Goal: Task Accomplishment & Management: Use online tool/utility

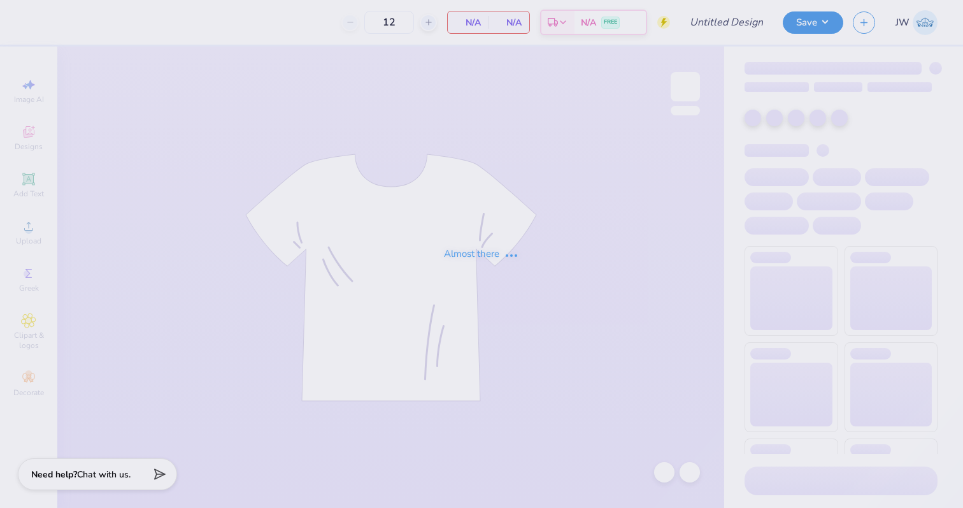
type input "Dads weekend tee"
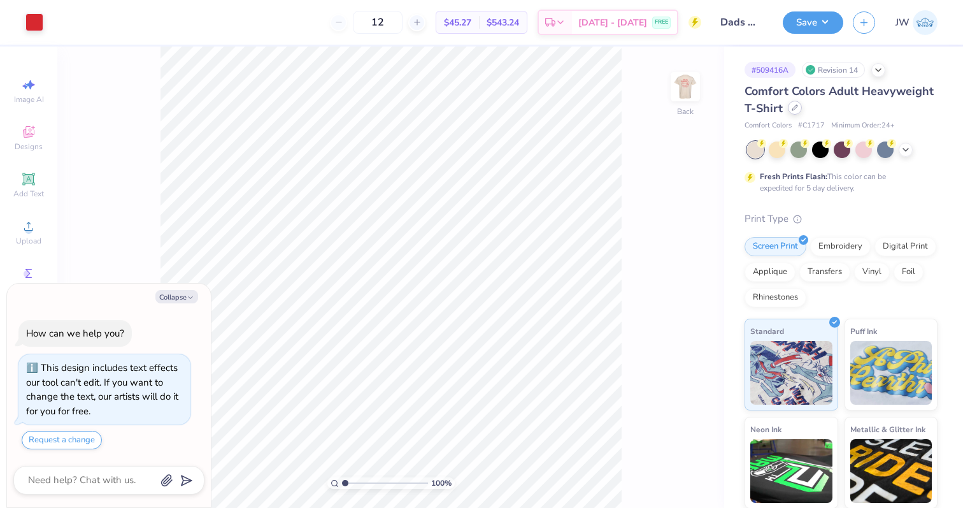
click at [793, 104] on div at bounding box center [795, 108] width 14 height 14
type textarea "x"
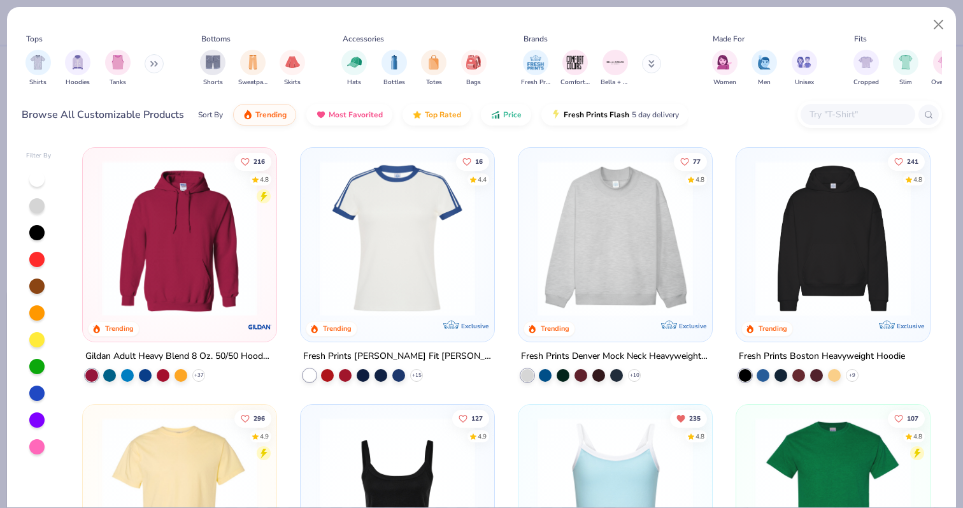
click at [843, 114] on input "text" at bounding box center [857, 114] width 98 height 15
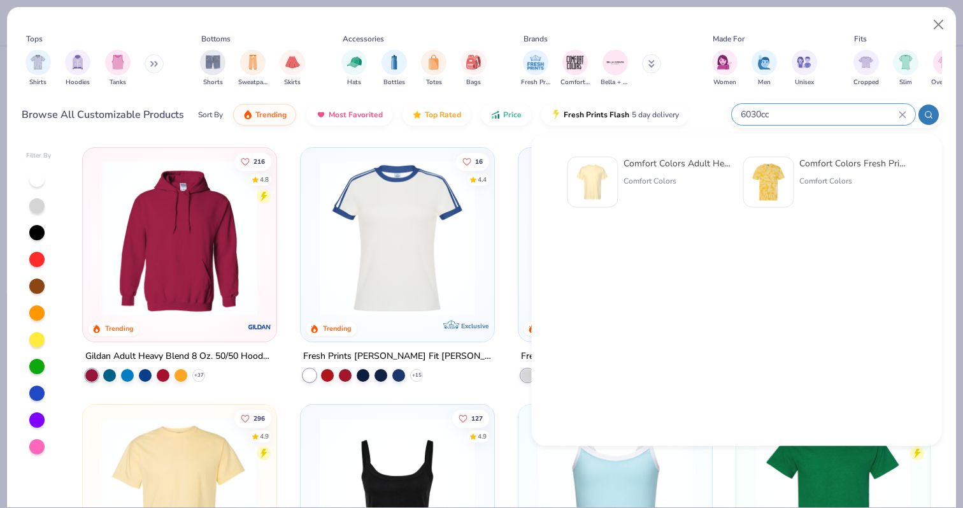
type input "6030cc"
click at [626, 178] on div "Comfort Colors" at bounding box center [677, 180] width 107 height 11
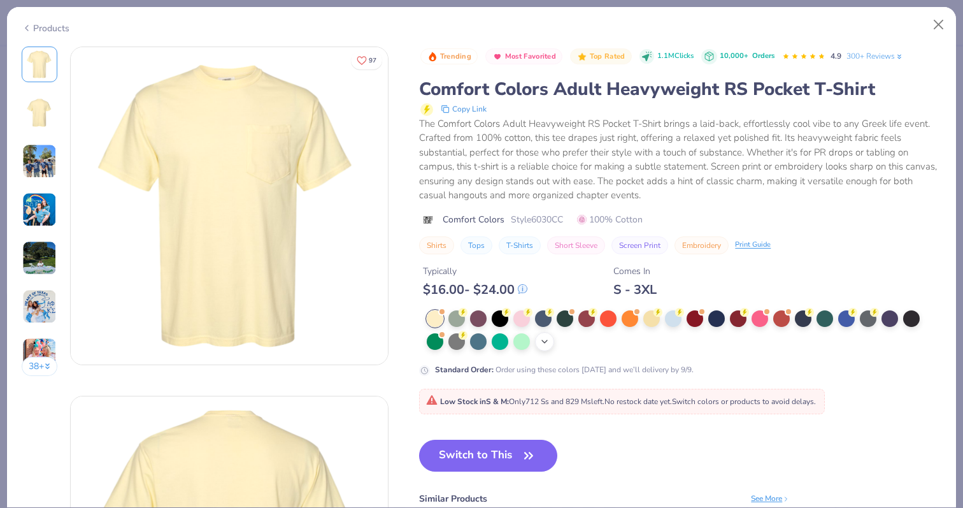
click at [548, 347] on div "+ 22" at bounding box center [544, 341] width 19 height 19
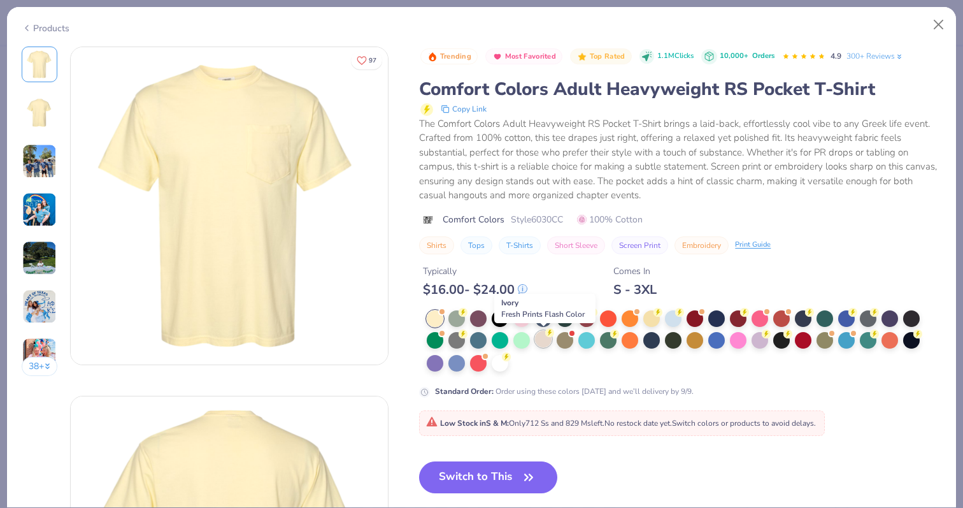
click at [546, 341] on div at bounding box center [543, 339] width 17 height 17
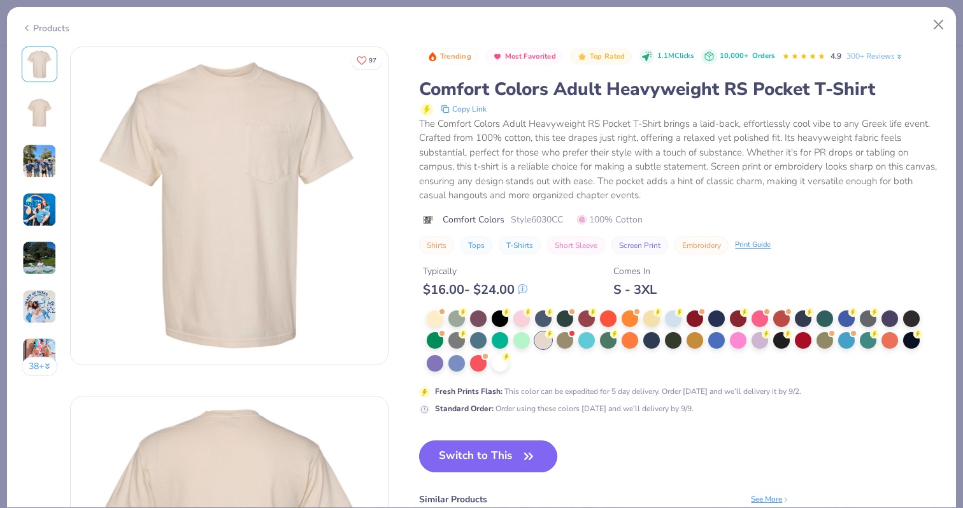
click at [510, 457] on button "Switch to This" at bounding box center [488, 456] width 138 height 32
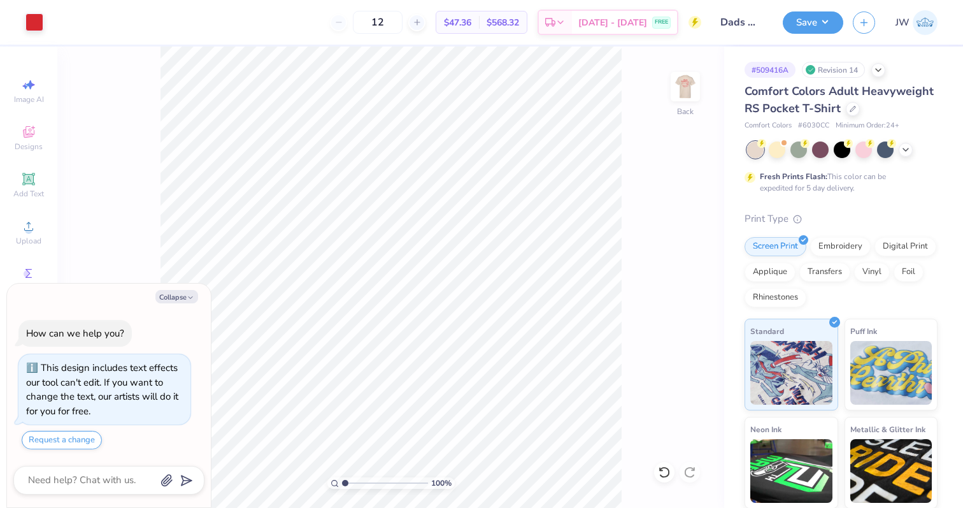
click at [783, 28] on div "Save" at bounding box center [813, 22] width 61 height 22
click at [800, 28] on button "Save" at bounding box center [813, 21] width 61 height 22
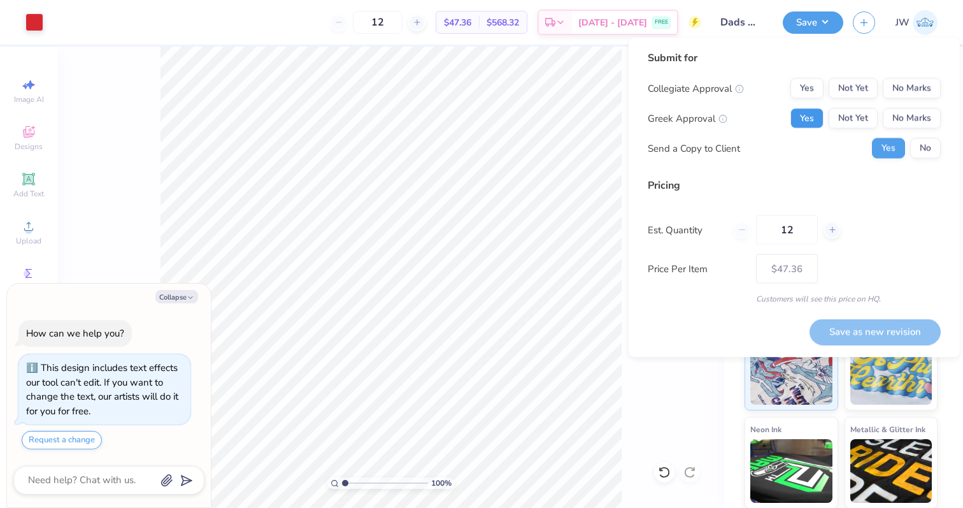
click at [808, 111] on button "Yes" at bounding box center [807, 118] width 33 height 20
click at [899, 147] on button "Yes" at bounding box center [888, 148] width 33 height 20
click at [919, 148] on button "No" at bounding box center [925, 148] width 31 height 20
type textarea "x"
click at [919, 85] on button "No Marks" at bounding box center [912, 88] width 58 height 20
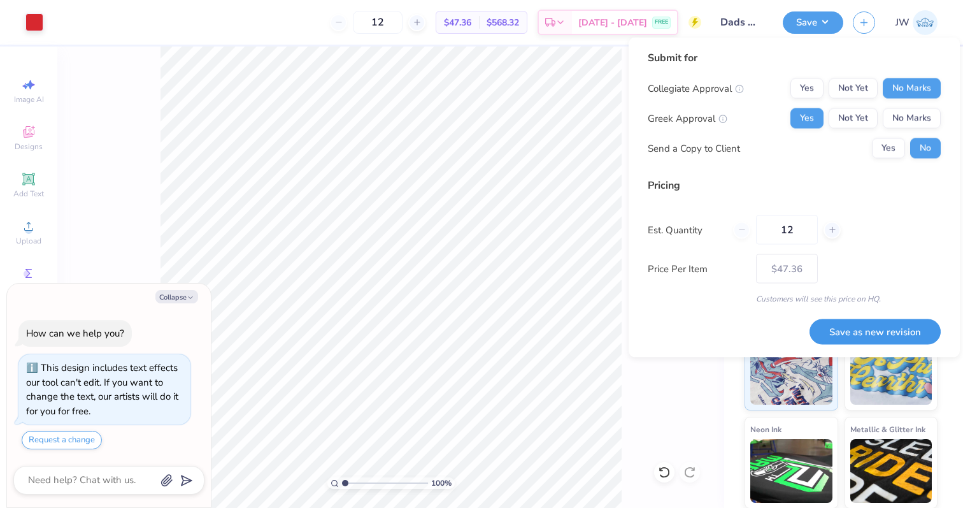
click at [837, 320] on button "Save as new revision" at bounding box center [875, 332] width 131 height 26
type input "$47.36"
type textarea "x"
click at [403, 18] on input "12" at bounding box center [378, 22] width 50 height 23
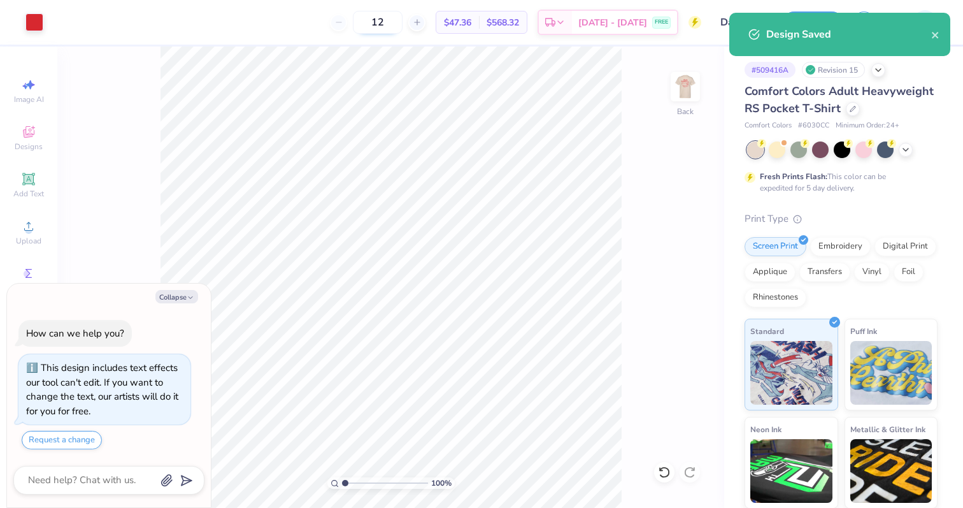
click at [403, 18] on input "12" at bounding box center [378, 22] width 50 height 23
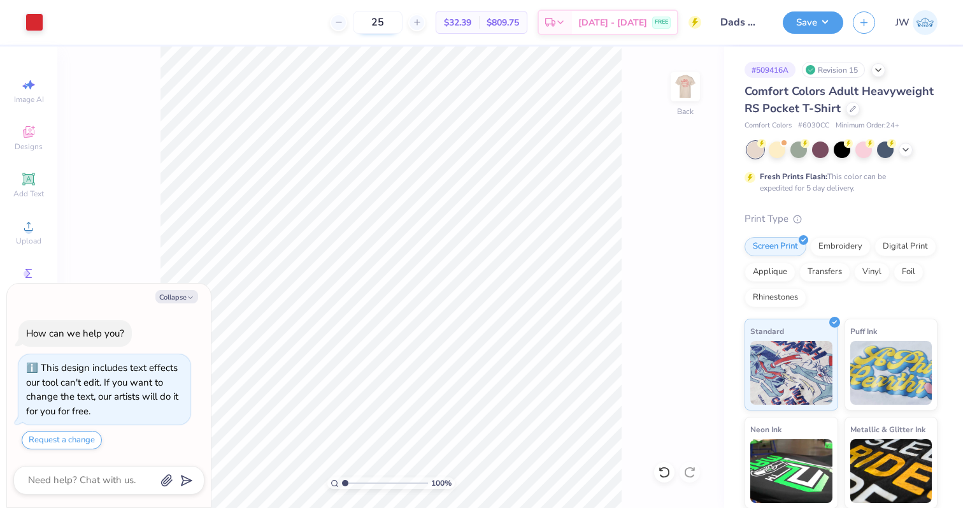
click at [403, 25] on input "25" at bounding box center [378, 22] width 50 height 23
click at [396, 14] on input "50" at bounding box center [371, 22] width 50 height 23
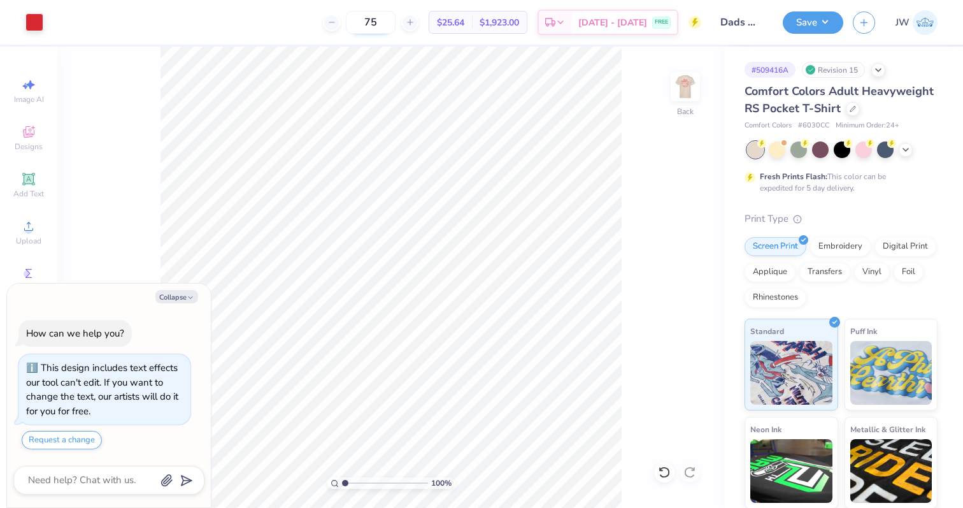
click at [396, 24] on input "75" at bounding box center [371, 22] width 50 height 23
type input "7"
type input "100"
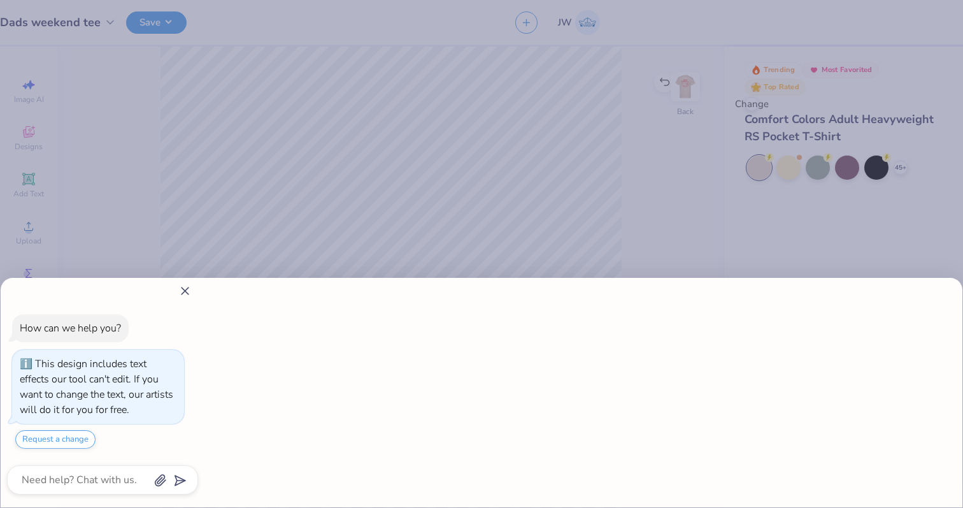
type textarea "x"
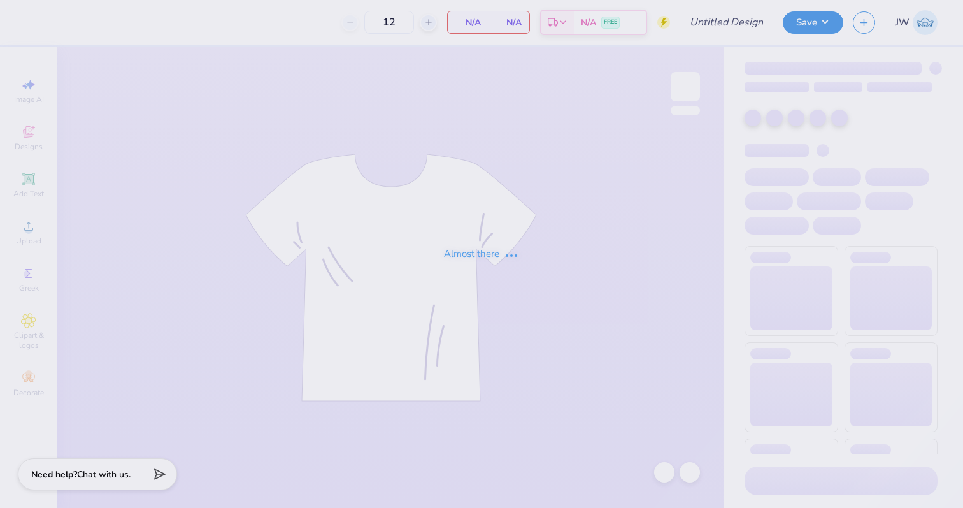
type input "Dads weekend tee"
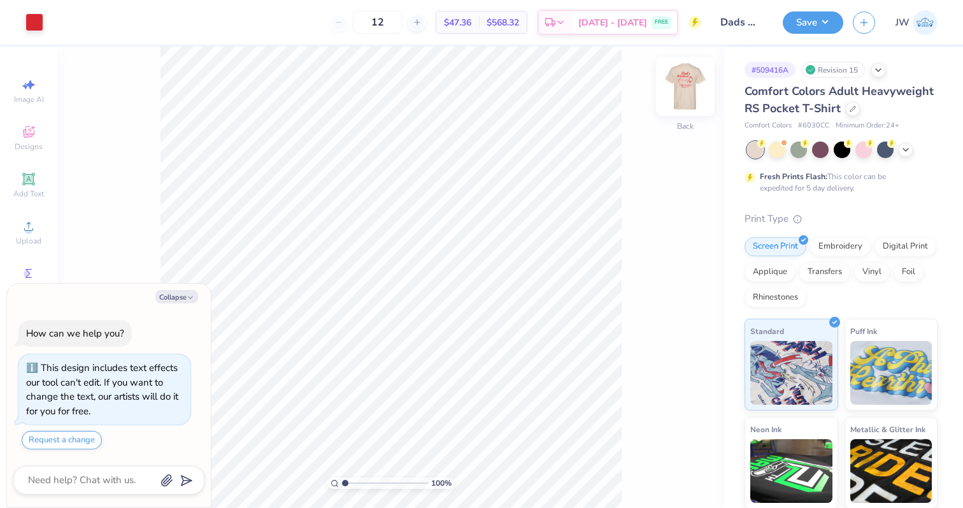
click at [681, 75] on img at bounding box center [685, 86] width 51 height 51
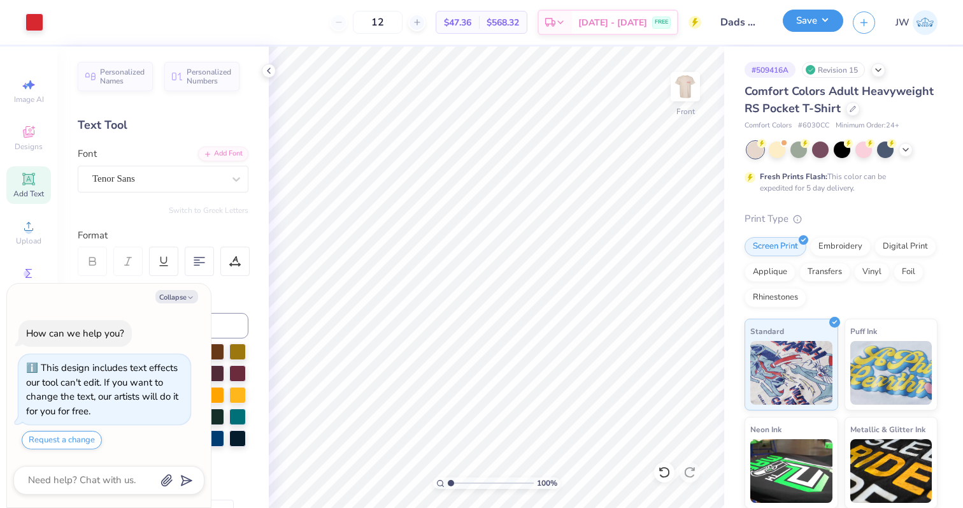
click at [824, 20] on button "Save" at bounding box center [813, 21] width 61 height 22
type textarea "x"
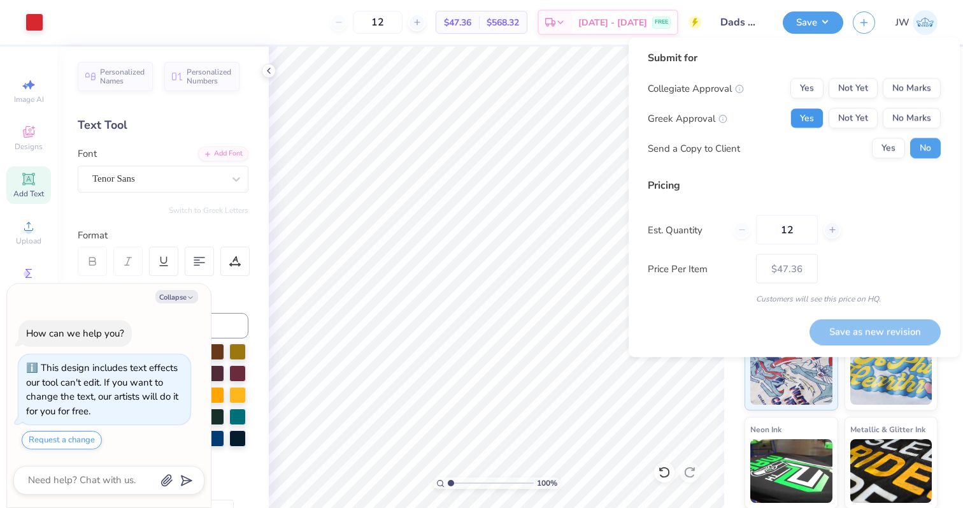
click at [816, 126] on button "Yes" at bounding box center [807, 118] width 33 height 20
click at [919, 90] on button "No Marks" at bounding box center [912, 88] width 58 height 20
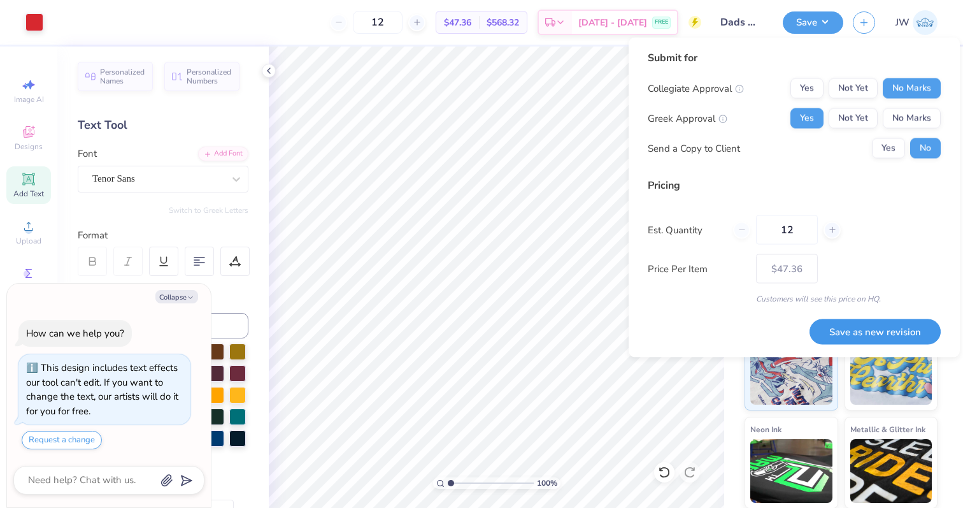
click at [868, 331] on button "Save as new revision" at bounding box center [875, 332] width 131 height 26
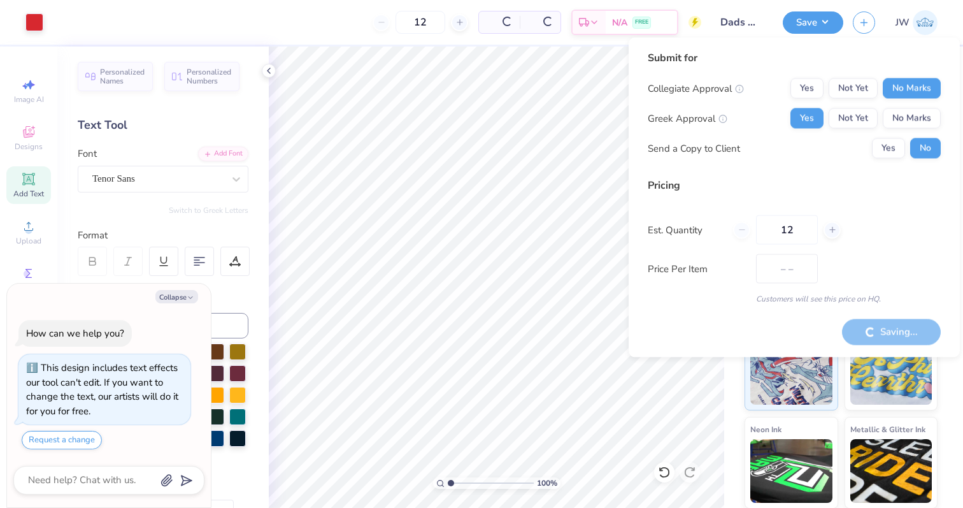
type input "$47.36"
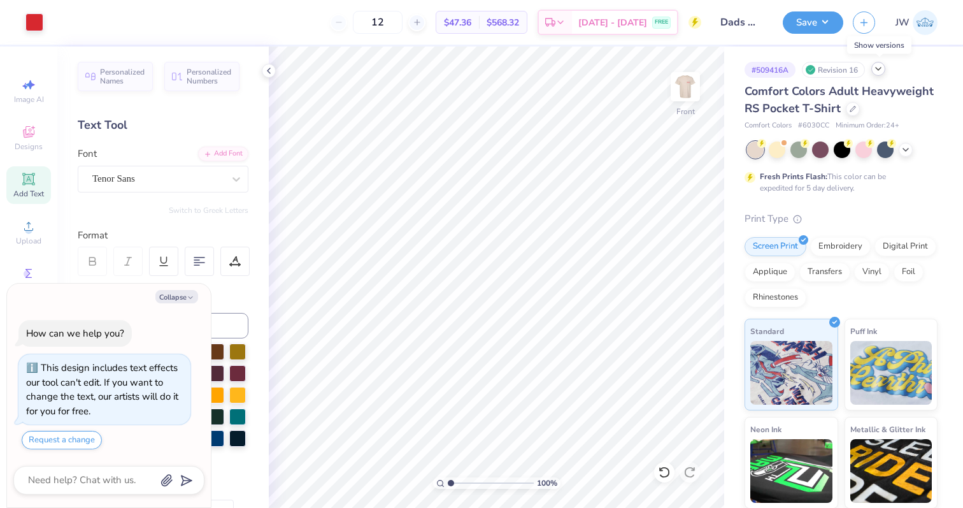
click at [882, 73] on icon at bounding box center [878, 69] width 10 height 10
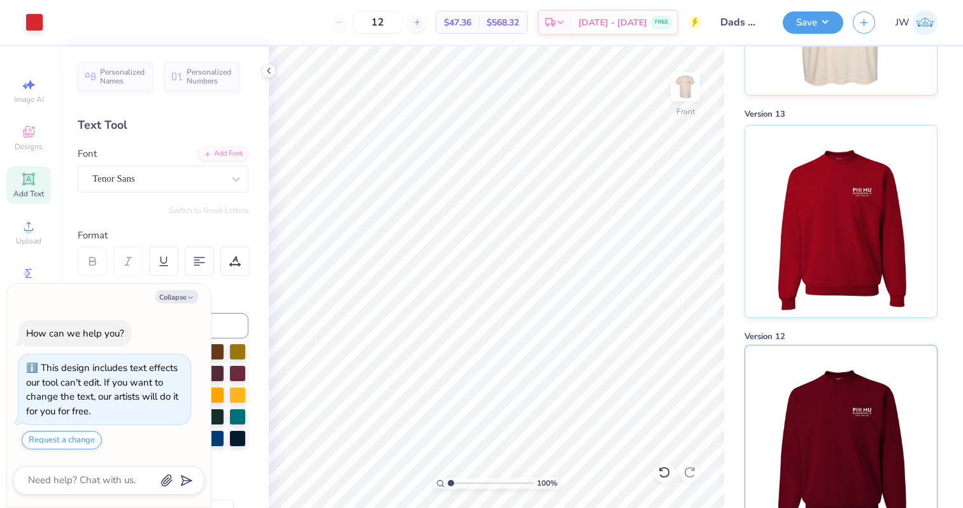
click at [872, 197] on img at bounding box center [841, 222] width 158 height 192
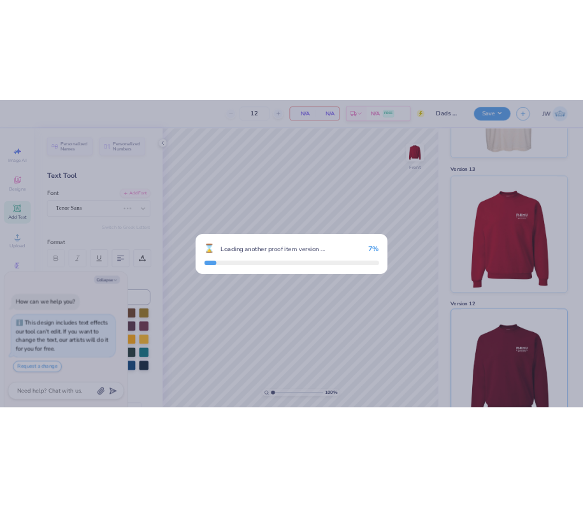
scroll to position [649, 0]
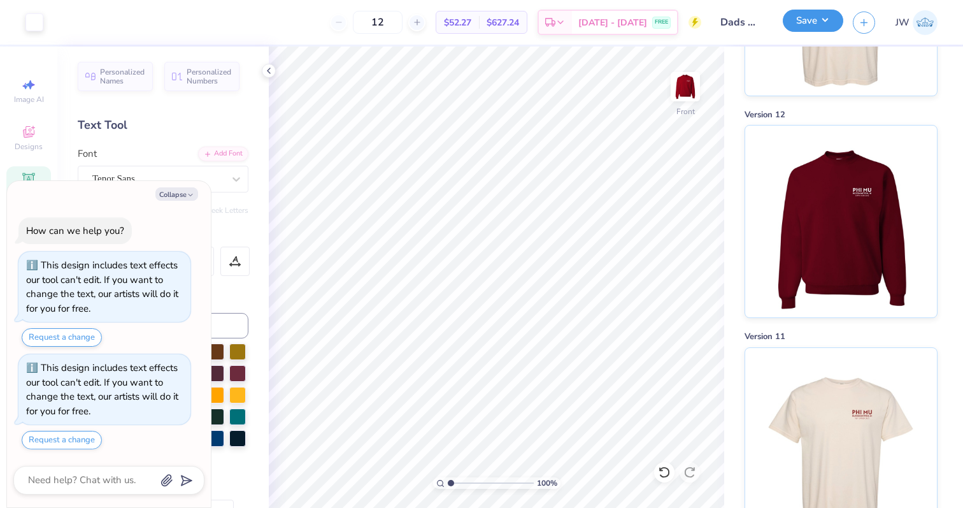
click at [805, 18] on button "Save" at bounding box center [813, 21] width 61 height 22
type textarea "x"
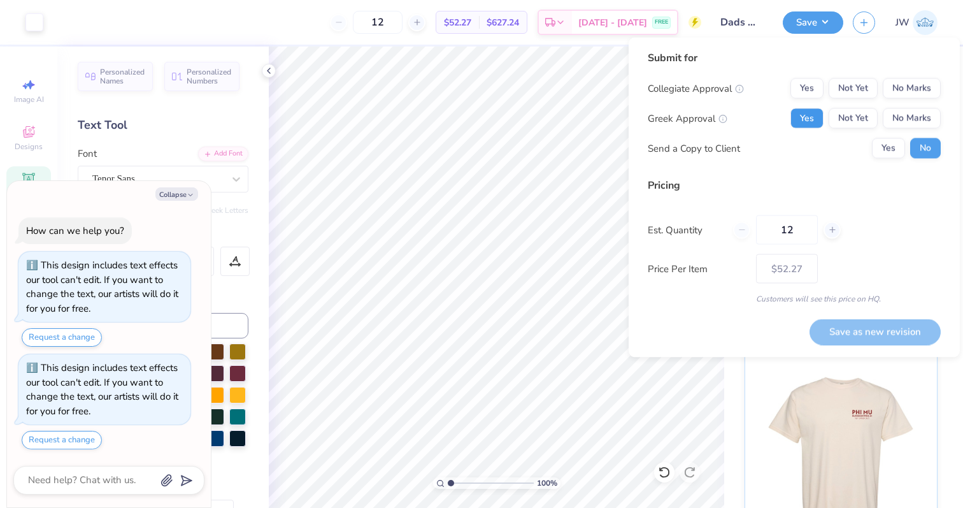
click at [810, 125] on button "Yes" at bounding box center [807, 118] width 33 height 20
click at [922, 90] on button "No Marks" at bounding box center [912, 88] width 58 height 20
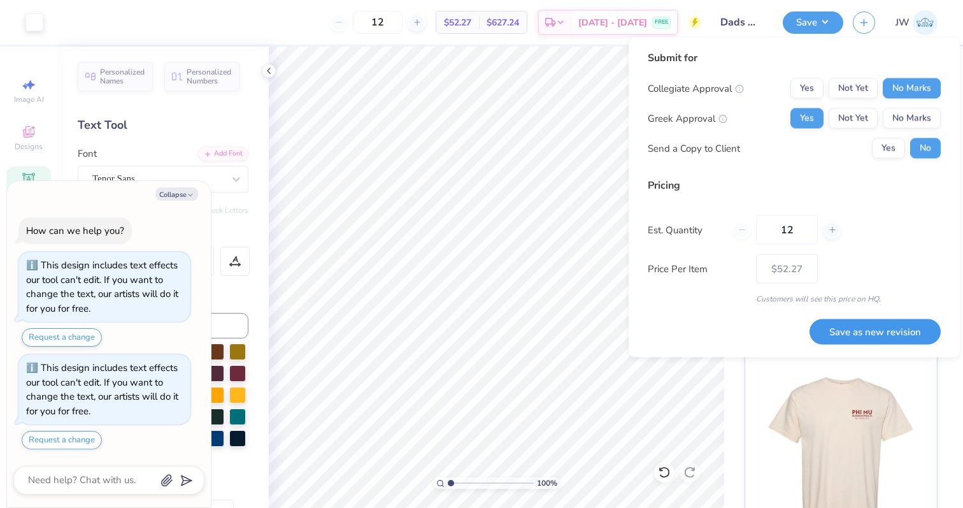
click at [872, 320] on button "Save as new revision" at bounding box center [875, 332] width 131 height 26
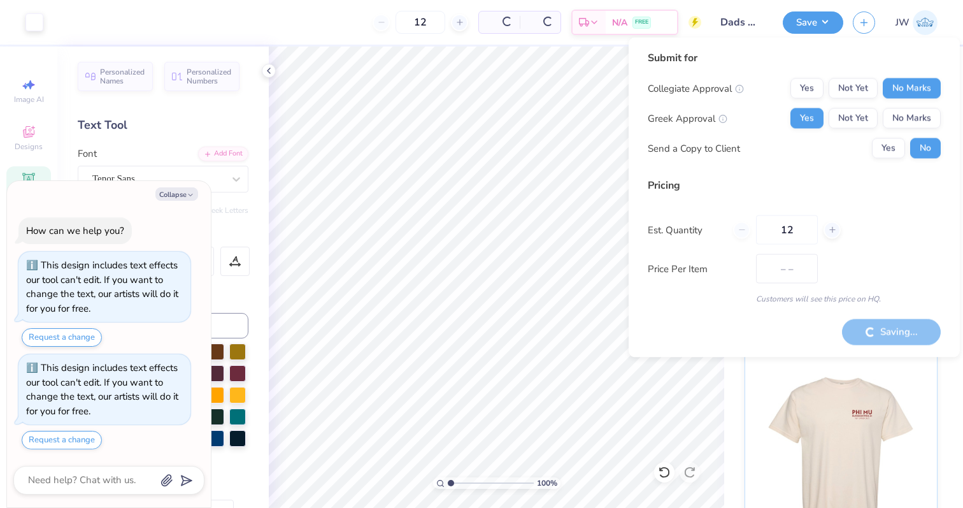
type input "$52.27"
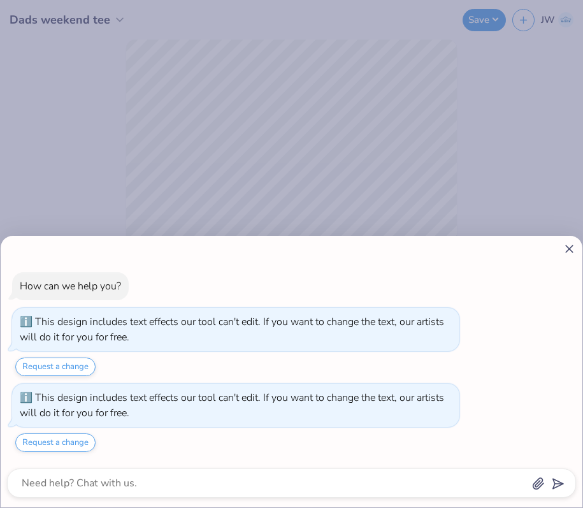
type textarea "x"
